Goal: Task Accomplishment & Management: Use online tool/utility

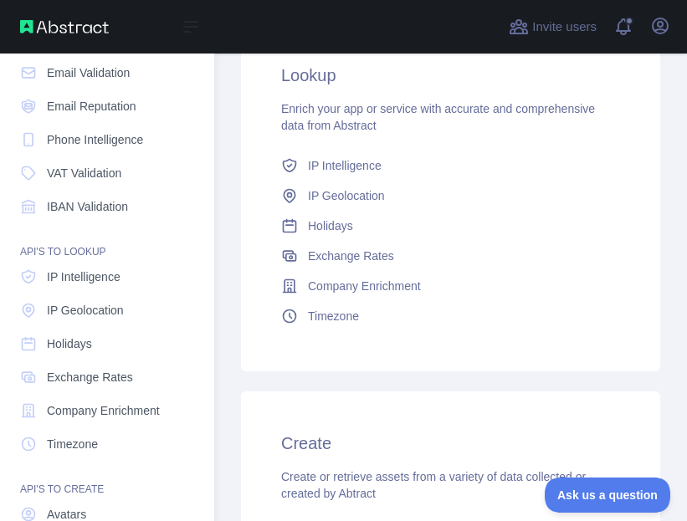
scroll to position [215, 0]
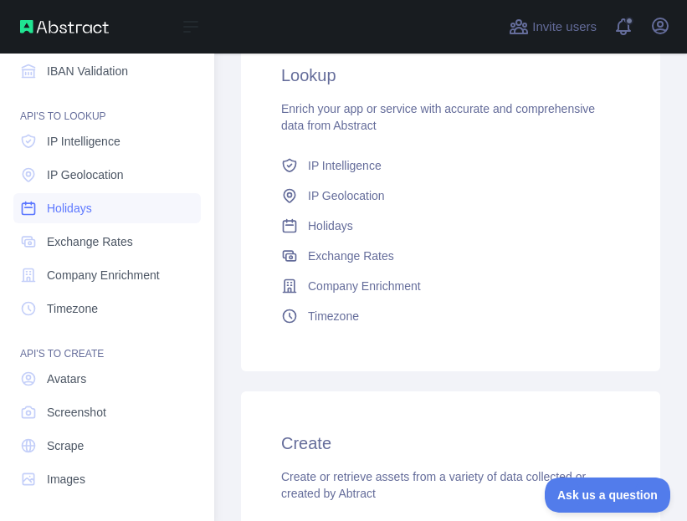
click at [111, 207] on link "Holidays" at bounding box center [106, 208] width 187 height 30
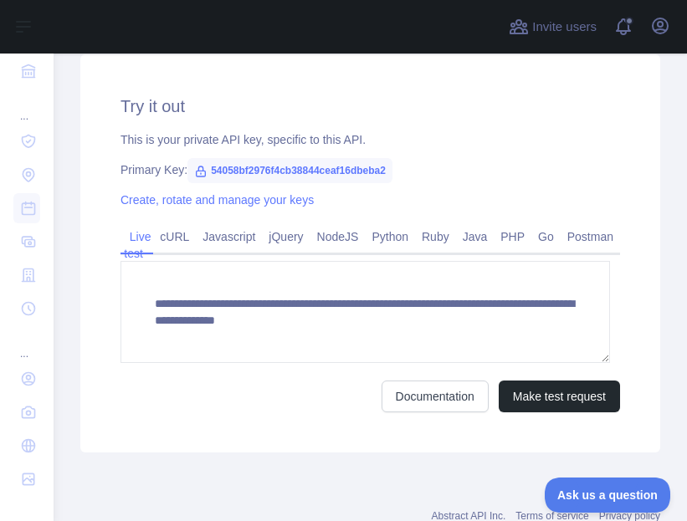
scroll to position [620, 0]
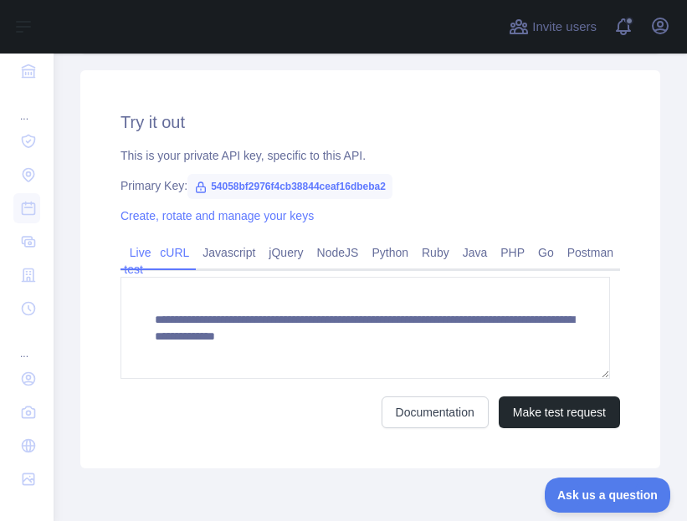
click at [183, 253] on link "cURL" at bounding box center [174, 252] width 43 height 27
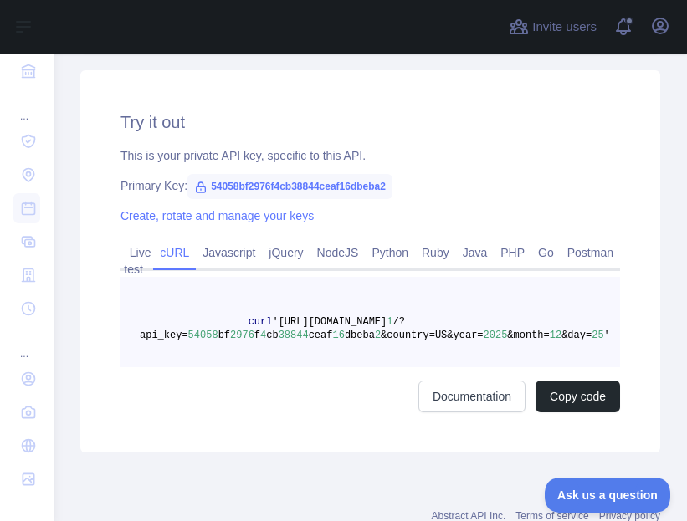
scroll to position [0, 0]
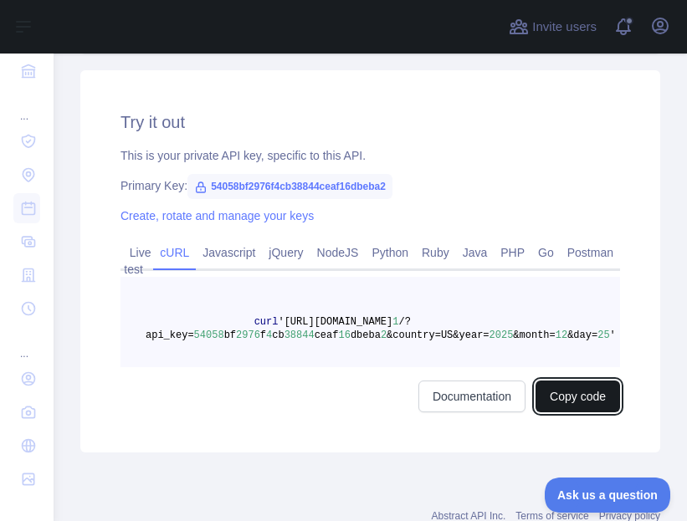
click at [543, 397] on button "Copy code" at bounding box center [577, 396] width 84 height 32
click at [554, 400] on button "Copied" at bounding box center [586, 396] width 65 height 32
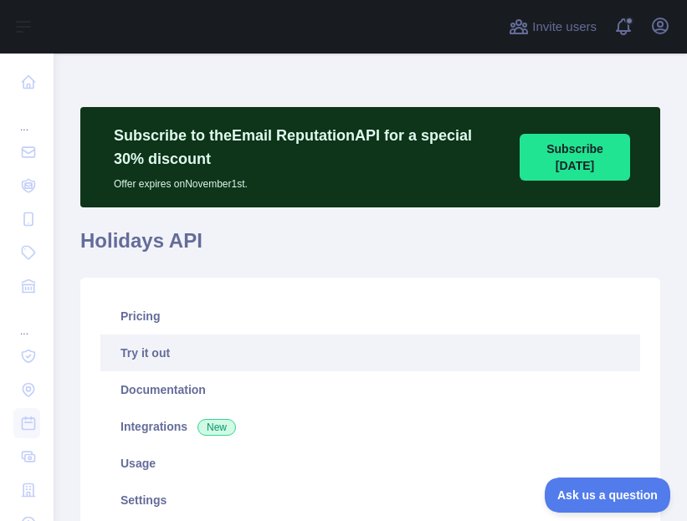
scroll to position [540, 0]
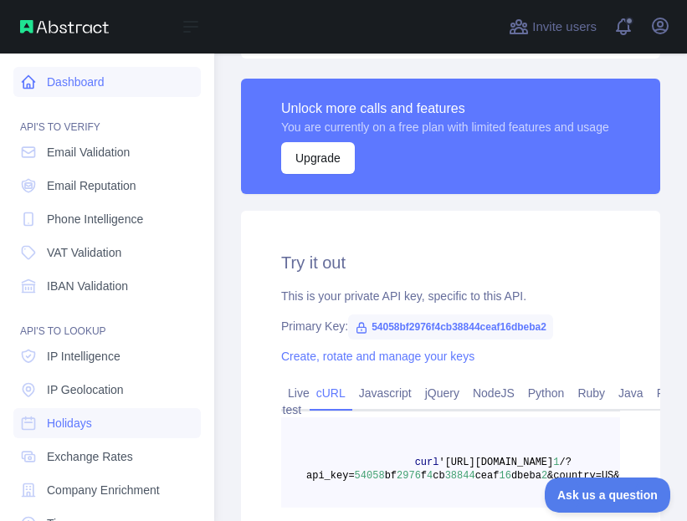
click at [64, 74] on link "Dashboard" at bounding box center [106, 82] width 187 height 30
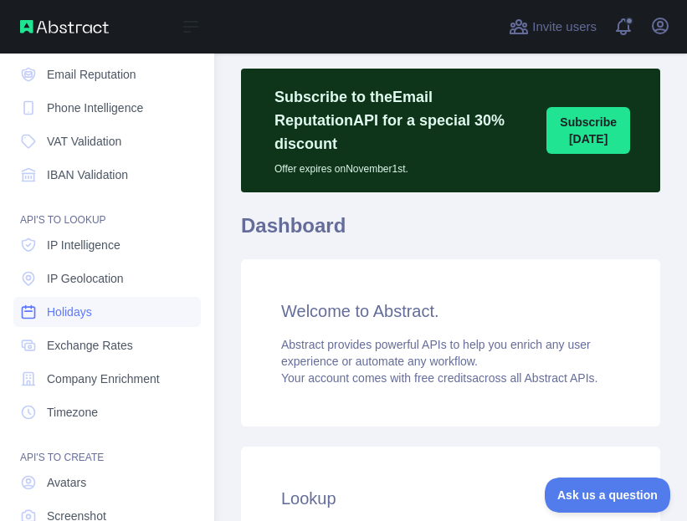
scroll to position [127, 0]
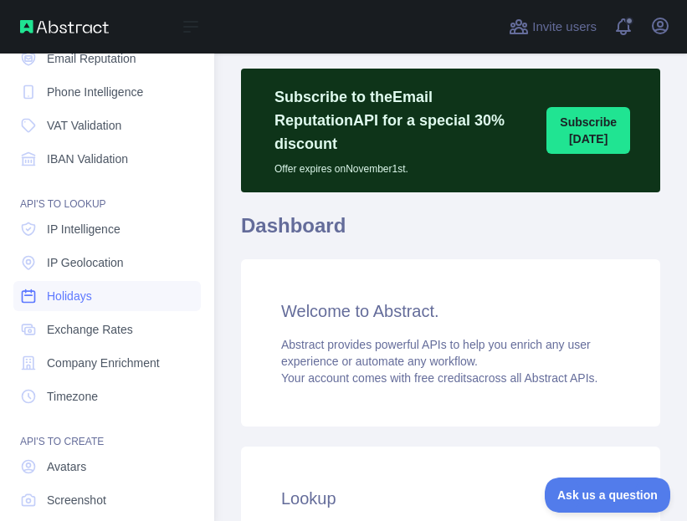
click at [134, 294] on link "Holidays" at bounding box center [106, 296] width 187 height 30
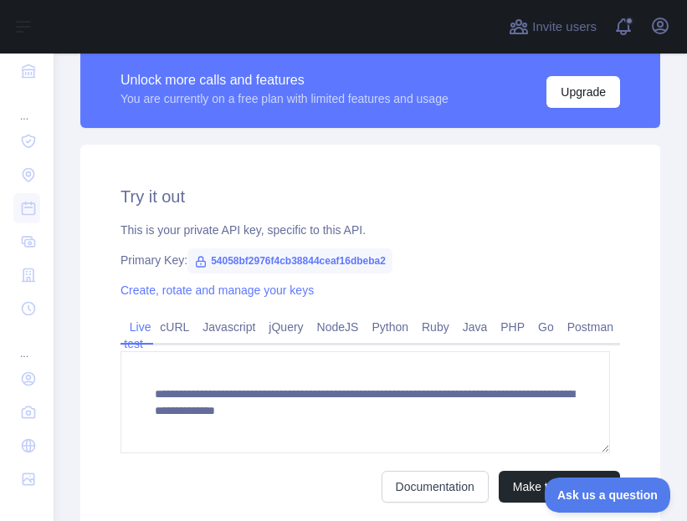
scroll to position [562, 0]
